Goal: Transaction & Acquisition: Purchase product/service

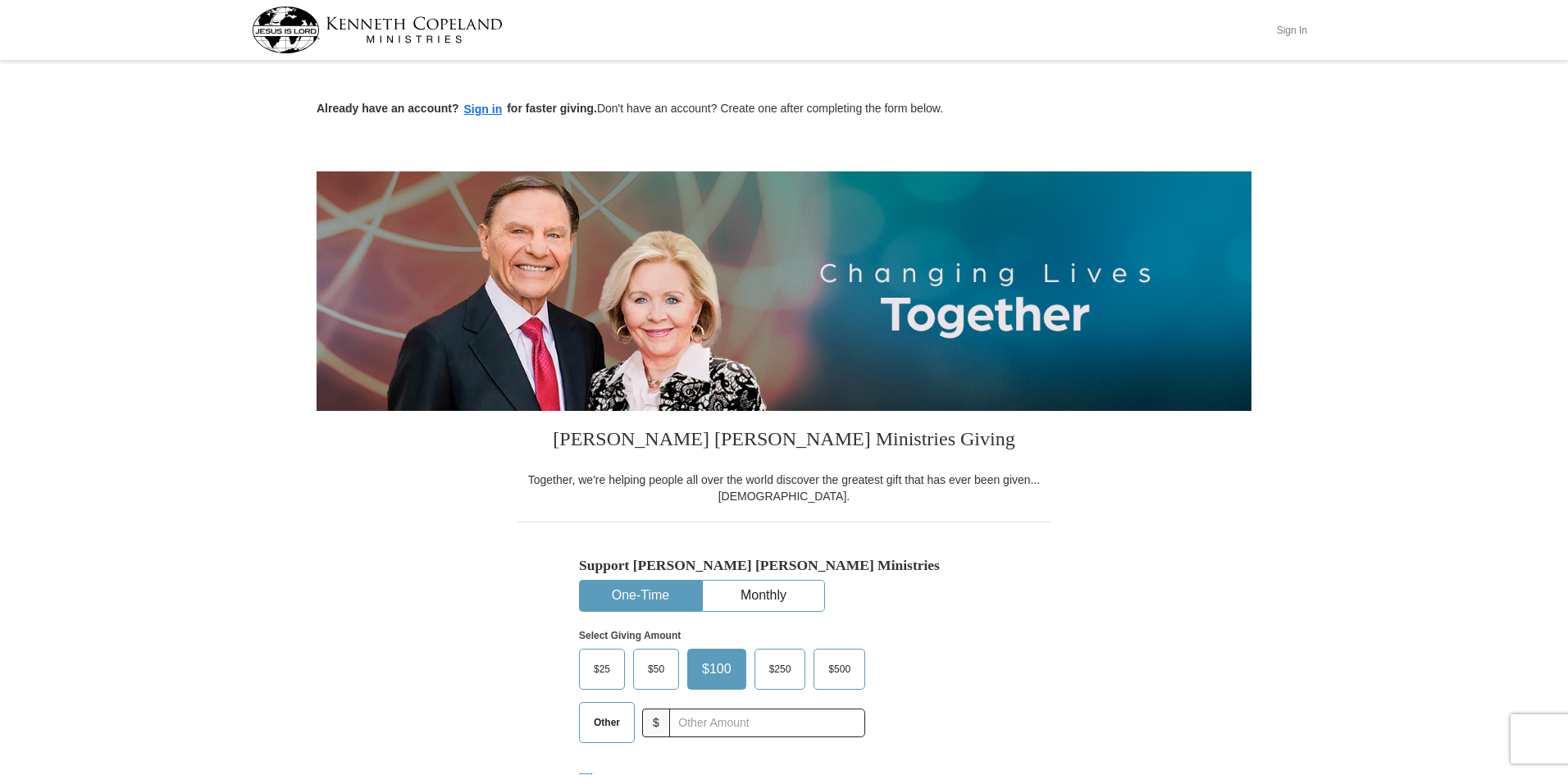
click at [1292, 29] on button "Sign In" at bounding box center [1291, 30] width 50 height 25
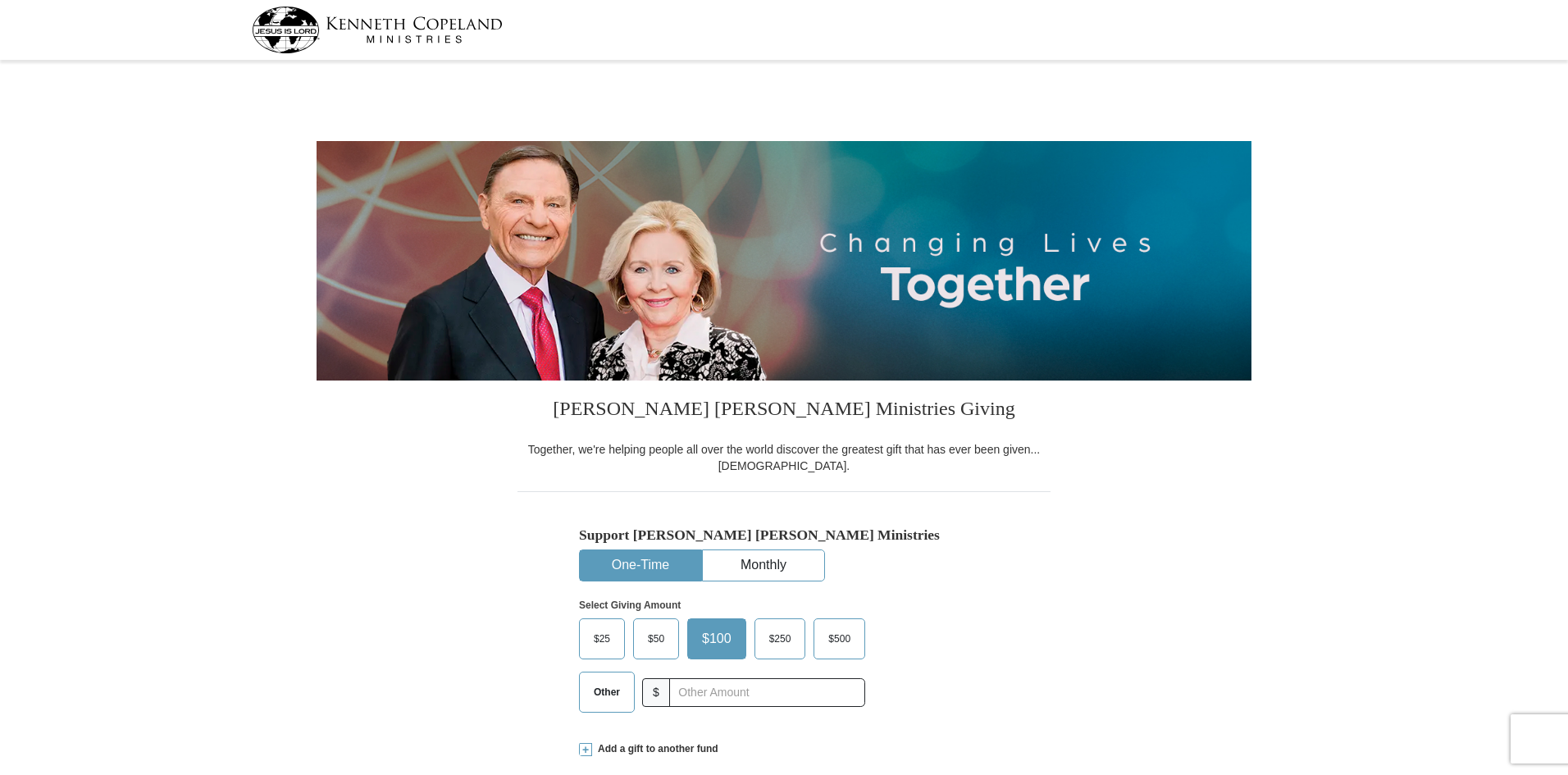
select select "AR"
click at [697, 697] on input "text" at bounding box center [766, 693] width 182 height 29
type input "15"
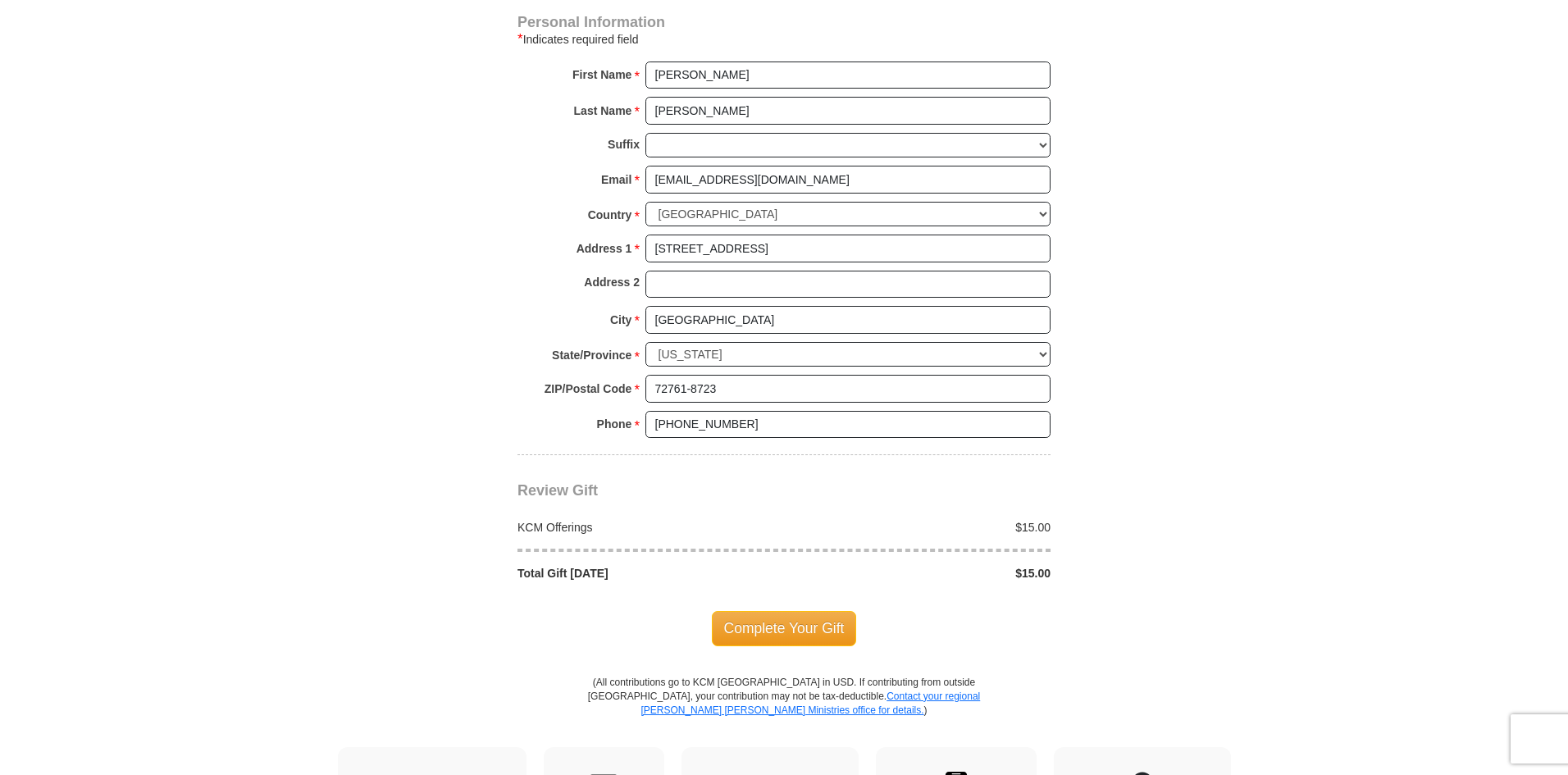
scroll to position [1148, 0]
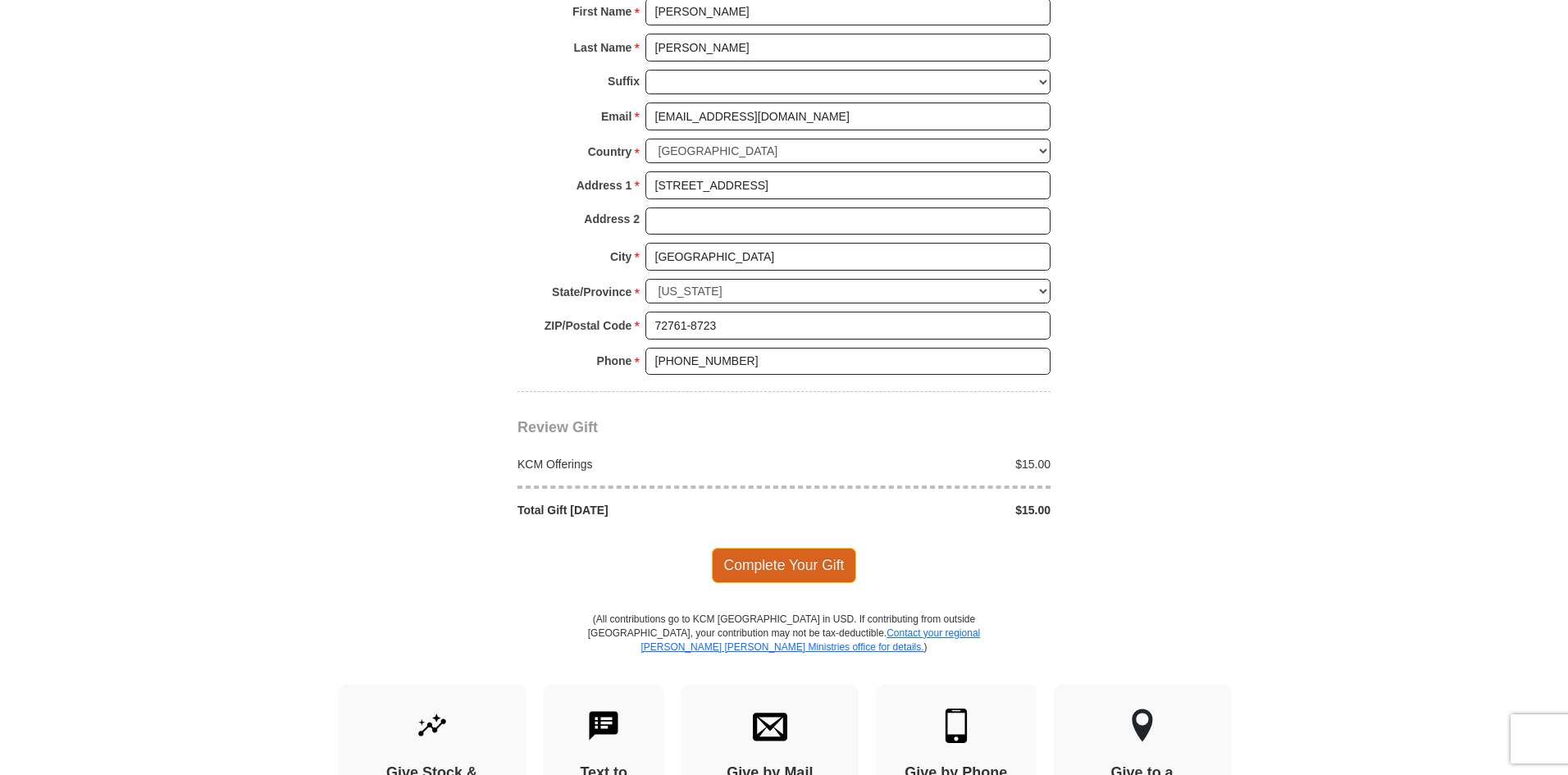
click at [794, 566] on span "Complete Your Gift" at bounding box center [784, 565] width 145 height 34
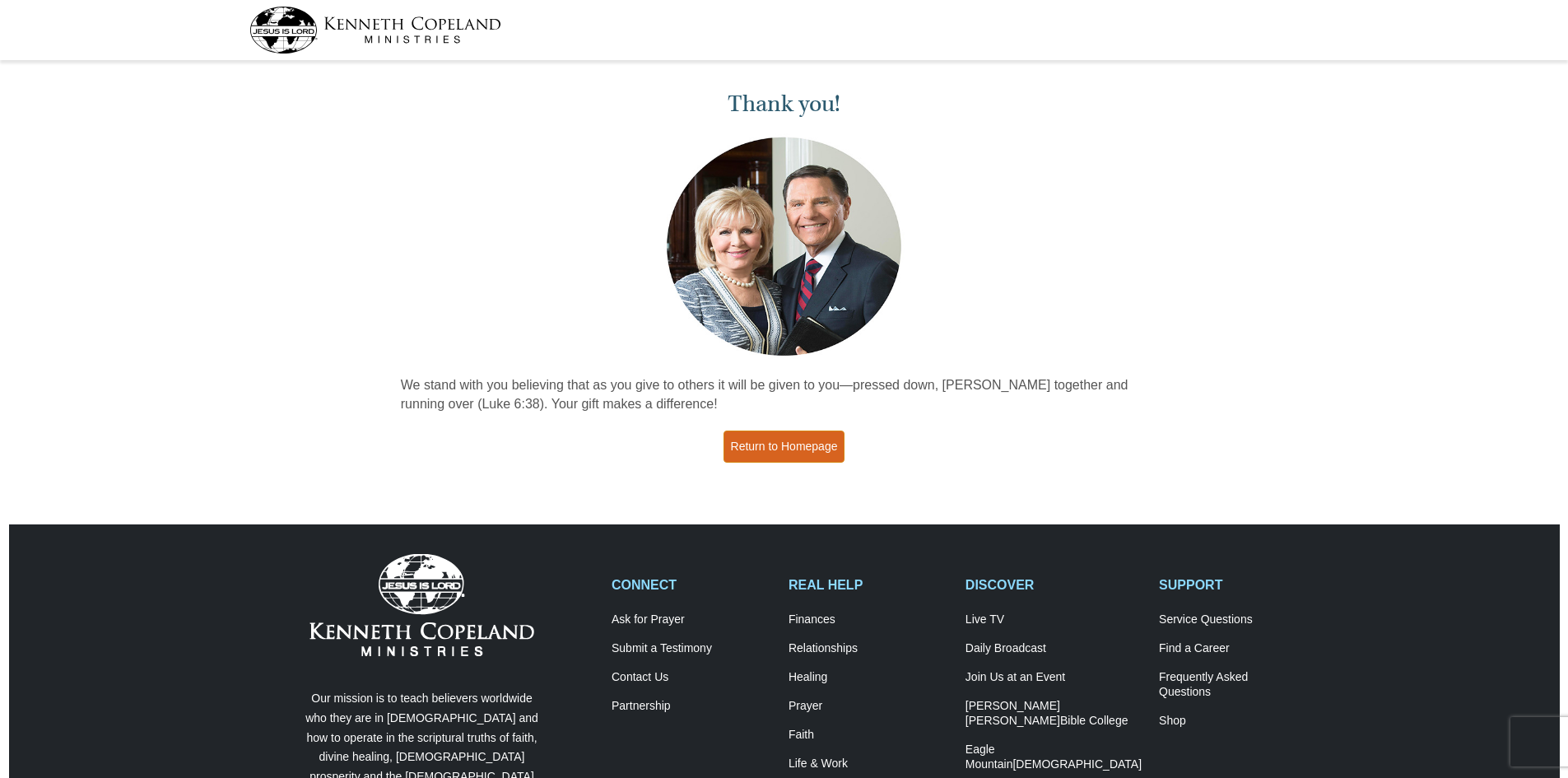
click at [804, 447] on link "Return to Homepage" at bounding box center [784, 446] width 122 height 32
